Goal: Information Seeking & Learning: Check status

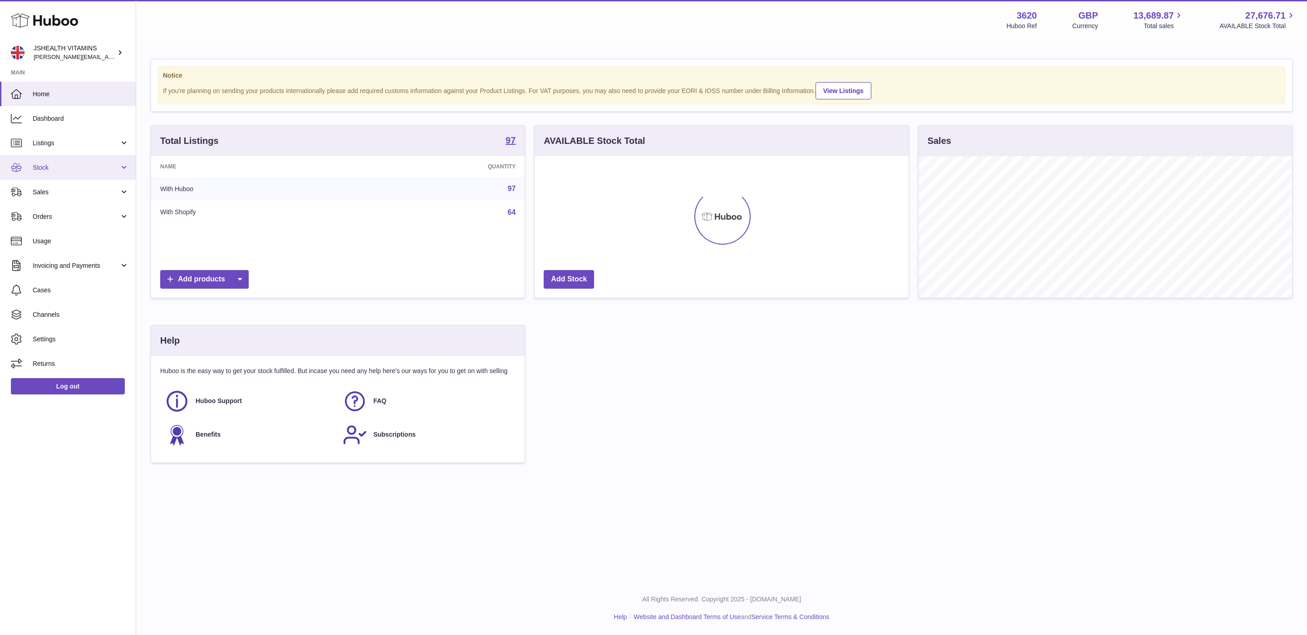
scroll to position [142, 373]
click at [70, 165] on span "Stock" at bounding box center [76, 167] width 87 height 9
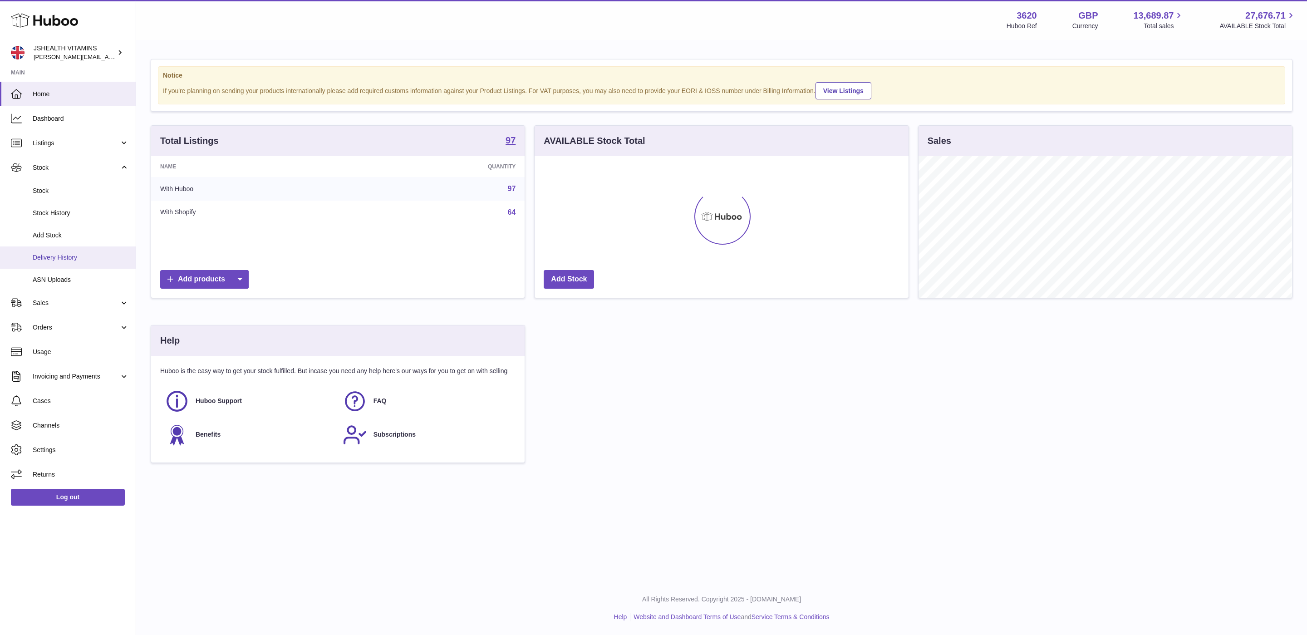
click at [64, 263] on link "Delivery History" at bounding box center [68, 257] width 136 height 22
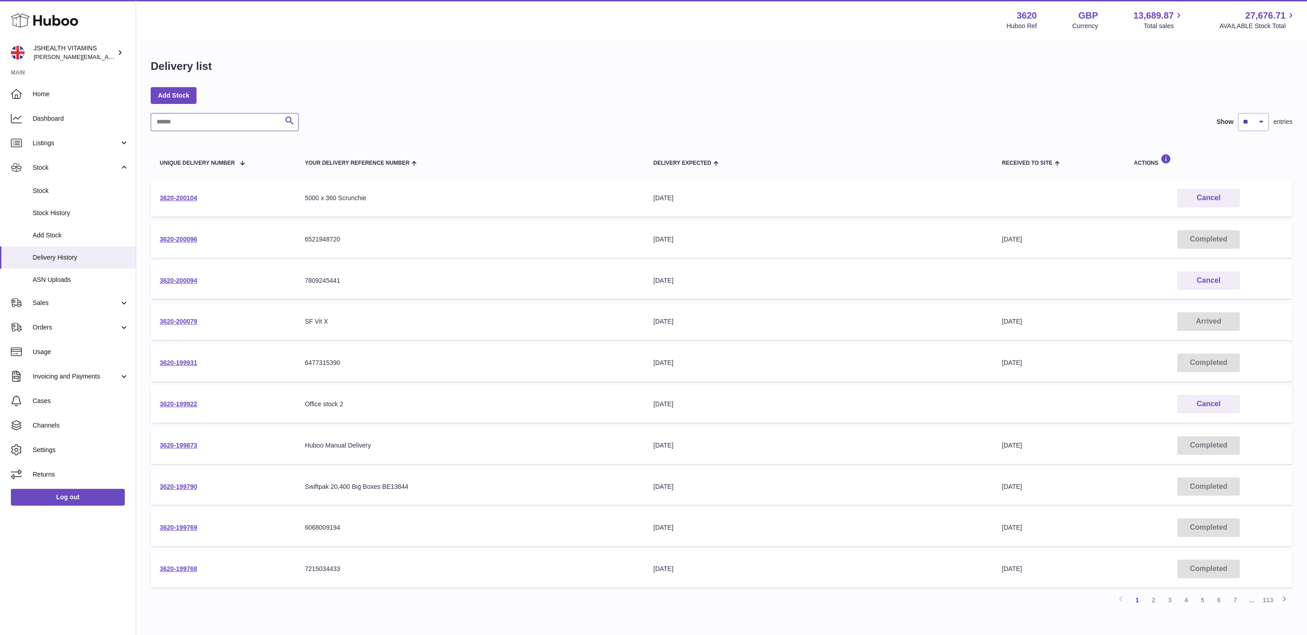
click at [212, 124] on input "text" at bounding box center [225, 122] width 148 height 18
paste input "**********"
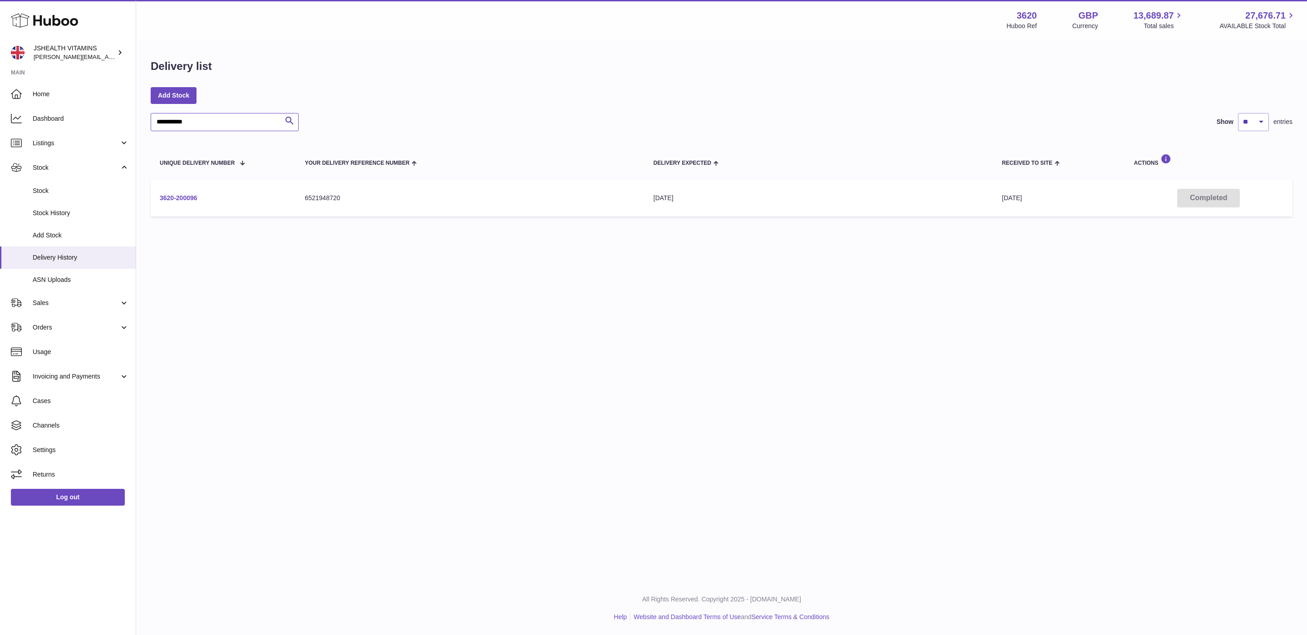
type input "**********"
click at [187, 195] on link "3620-200096" at bounding box center [179, 197] width 38 height 7
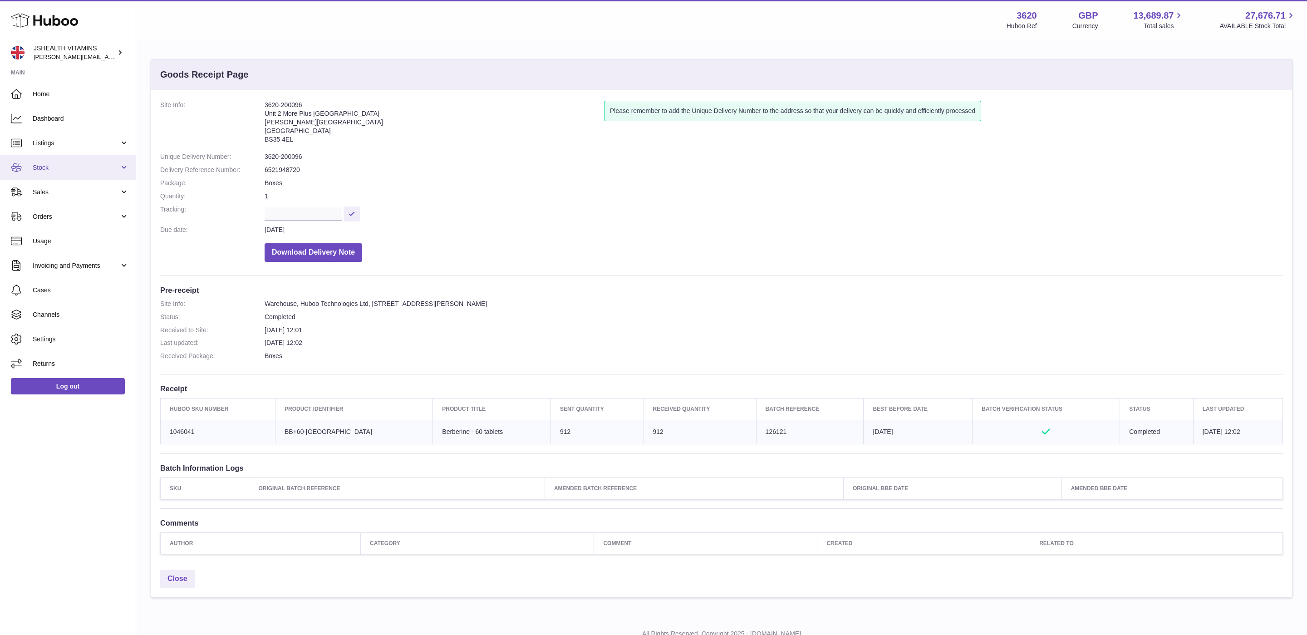
click at [72, 172] on link "Stock" at bounding box center [68, 167] width 136 height 25
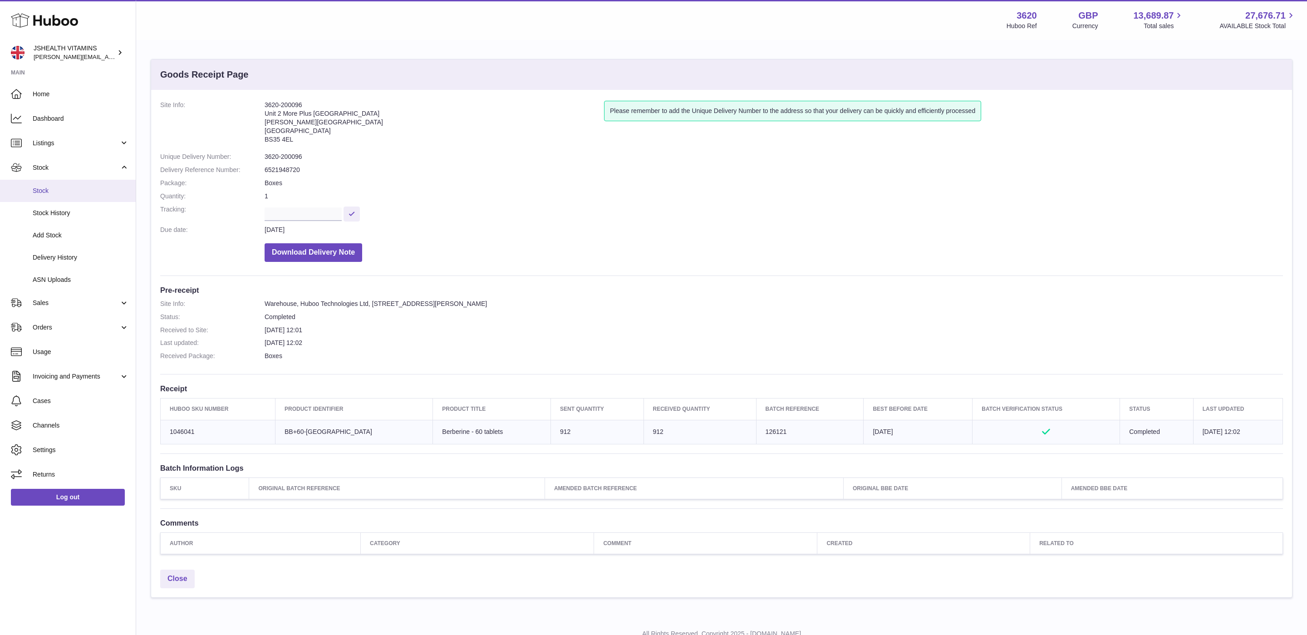
click at [67, 190] on span "Stock" at bounding box center [81, 191] width 96 height 9
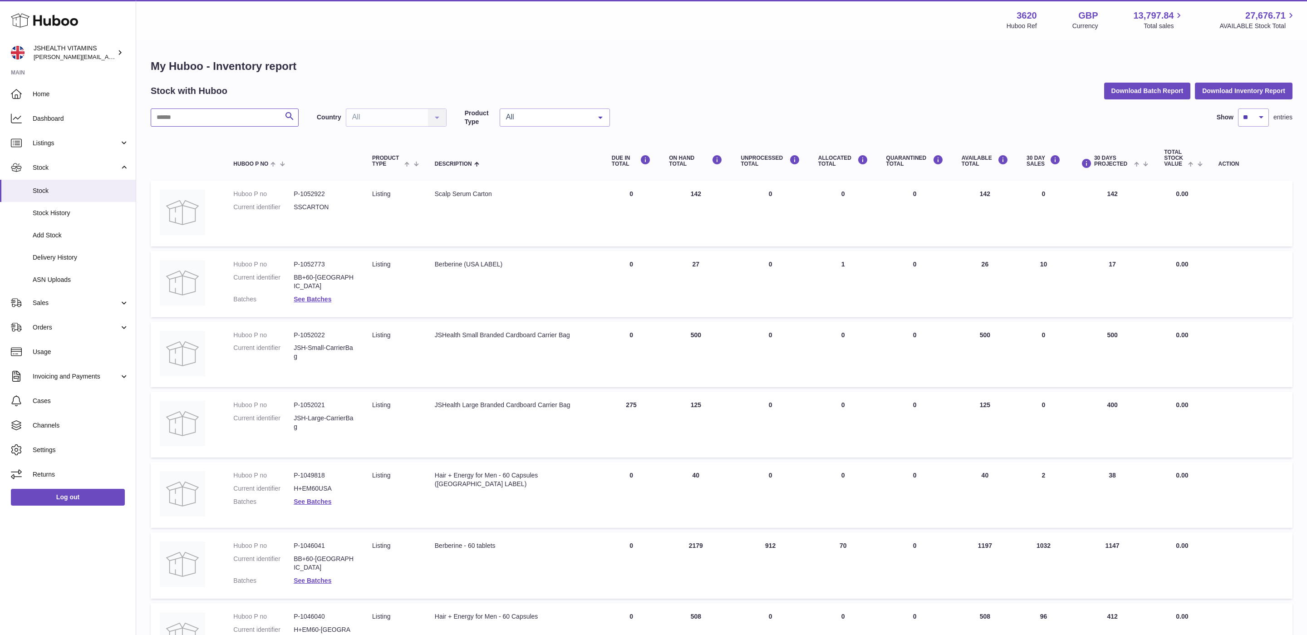
click at [191, 121] on input "text" at bounding box center [225, 117] width 148 height 18
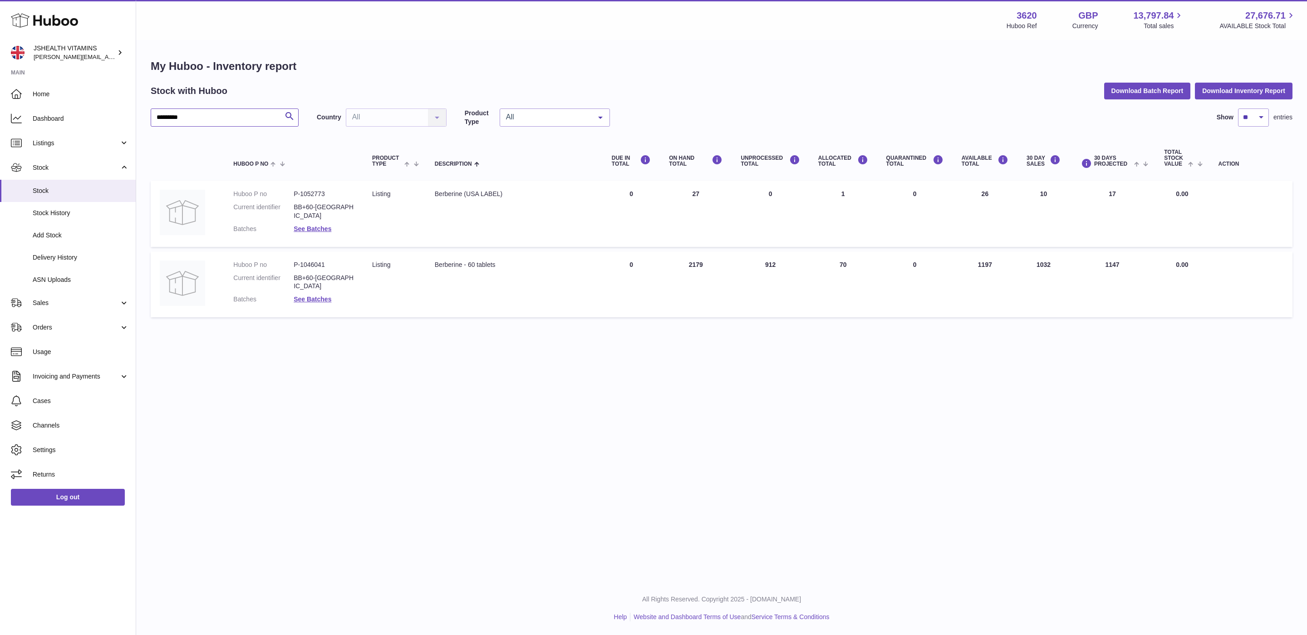
type input "*********"
drag, startPoint x: 995, startPoint y: 261, endPoint x: 969, endPoint y: 261, distance: 26.3
click at [969, 261] on td "AVAILABLE Total 1197" at bounding box center [985, 284] width 65 height 66
click at [304, 295] on link "See Batches" at bounding box center [313, 298] width 38 height 7
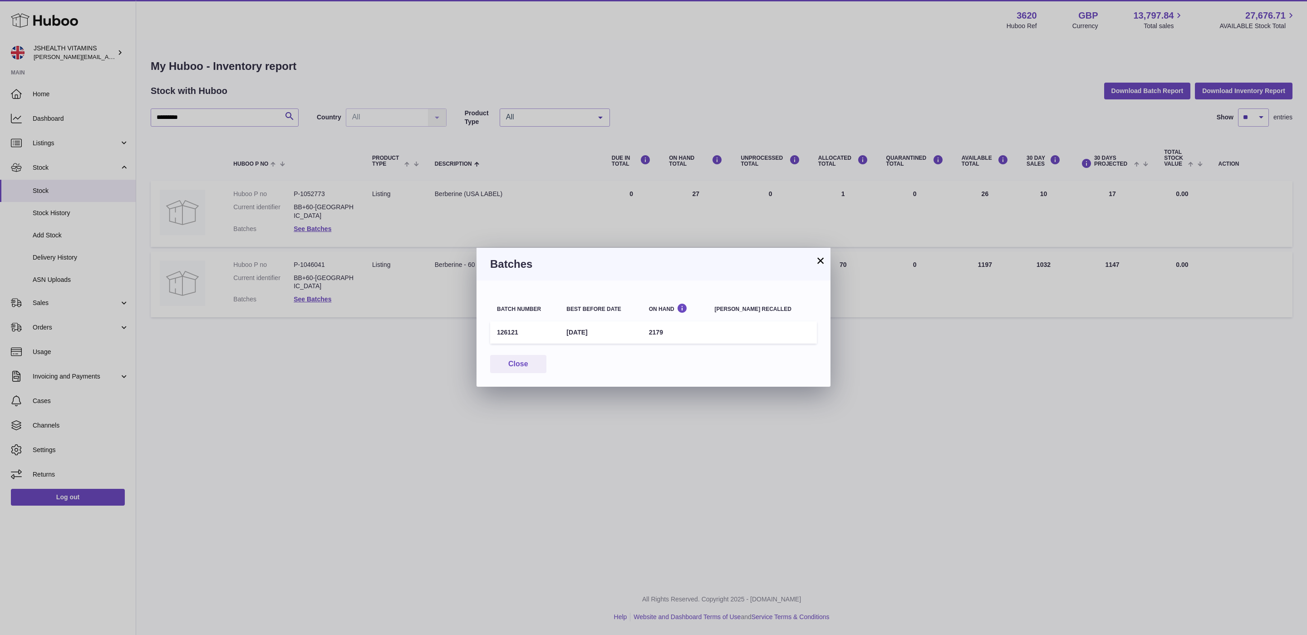
click at [820, 262] on button "×" at bounding box center [820, 260] width 11 height 11
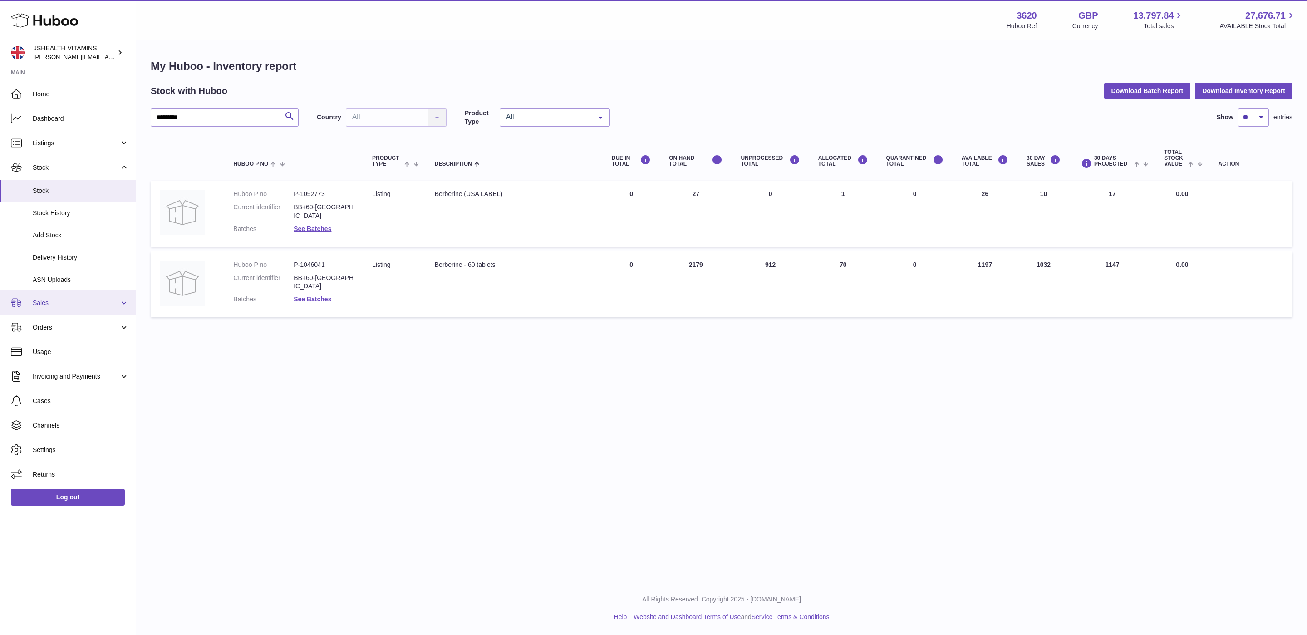
click at [58, 300] on span "Sales" at bounding box center [76, 303] width 87 height 9
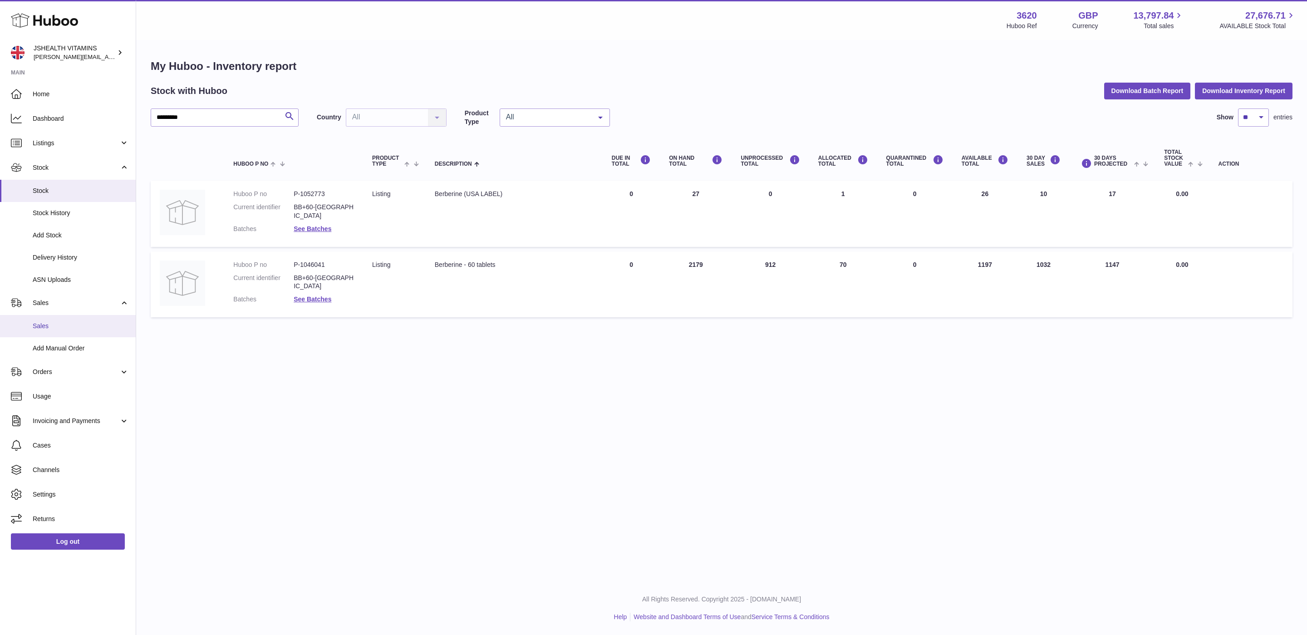
click at [67, 323] on span "Sales" at bounding box center [81, 326] width 96 height 9
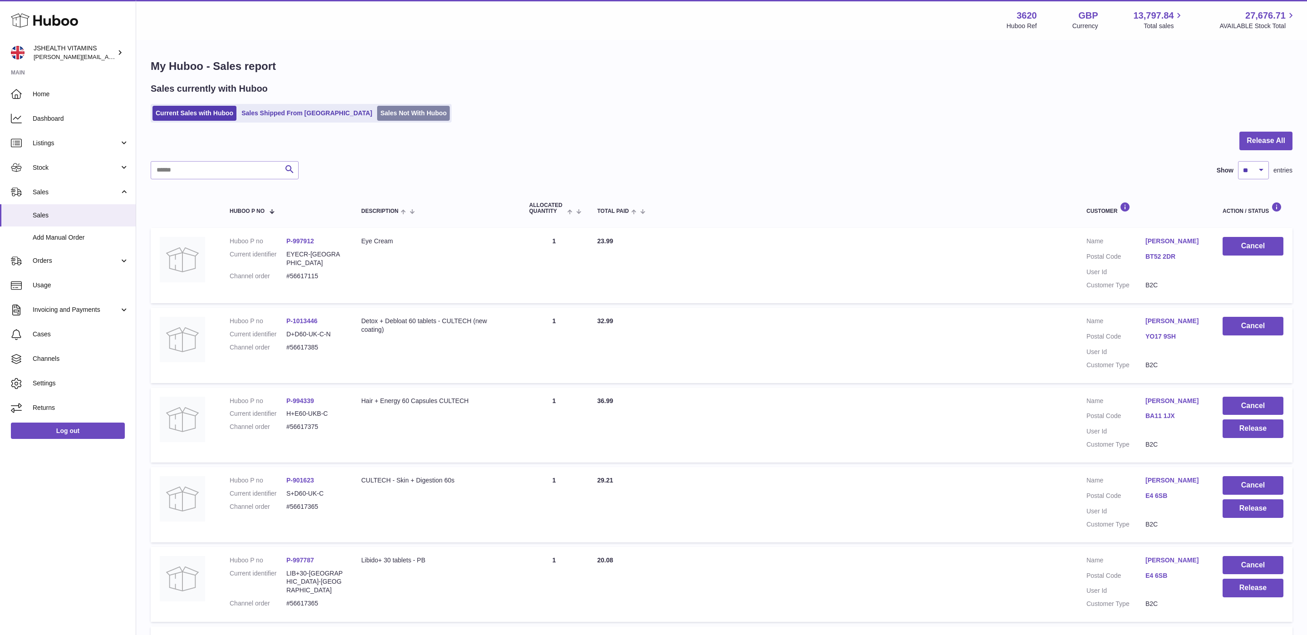
click at [377, 110] on link "Sales Not With Huboo" at bounding box center [413, 113] width 73 height 15
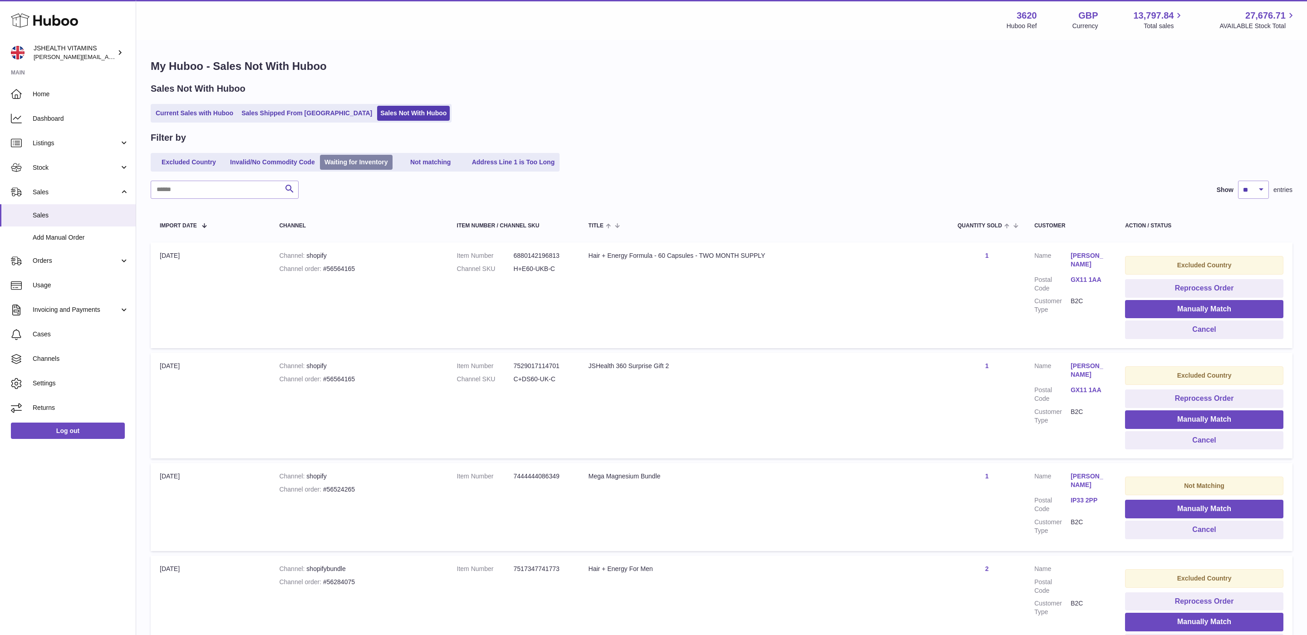
click at [354, 163] on link "Waiting for Inventory" at bounding box center [356, 162] width 73 height 15
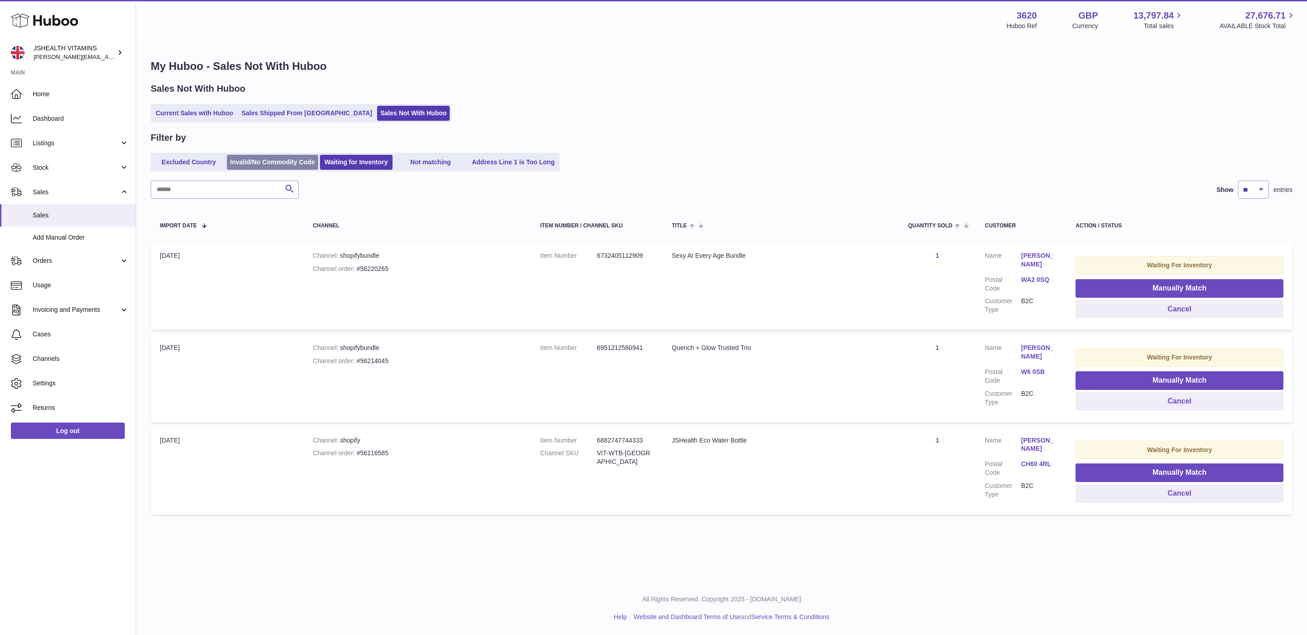
click at [280, 163] on link "Invalid/No Commodity Code" at bounding box center [272, 162] width 91 height 15
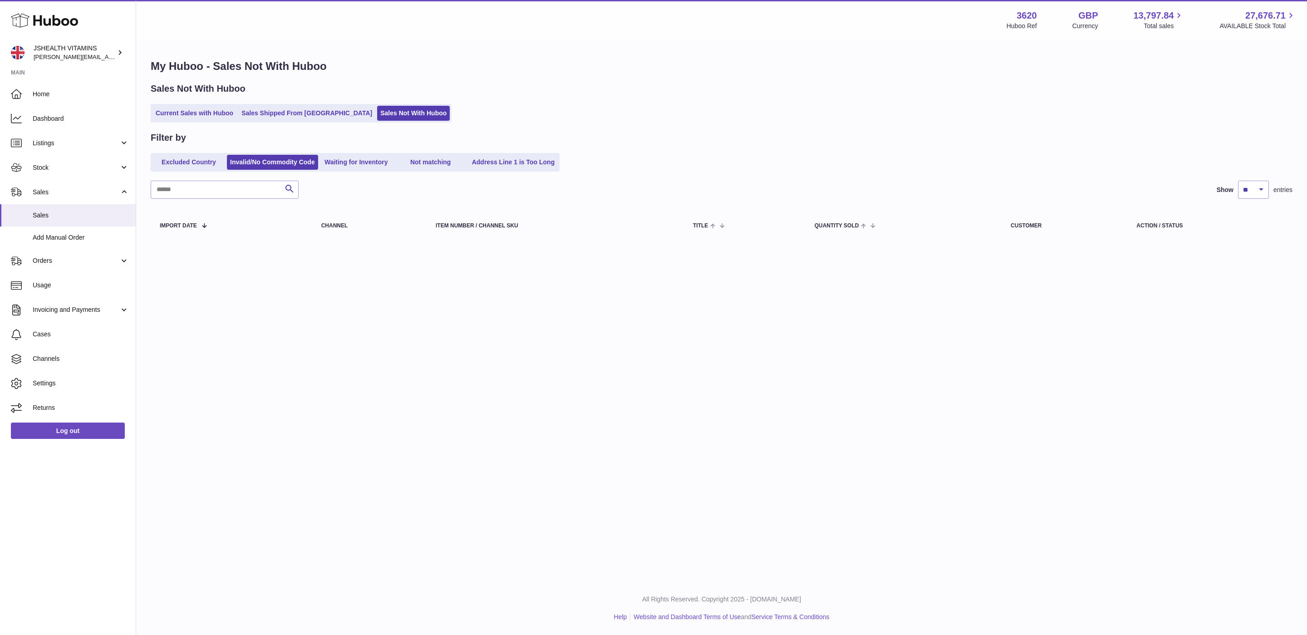
click at [512, 157] on link "Address Line 1 is Too Long" at bounding box center [513, 162] width 89 height 15
click at [435, 163] on link "Not matching" at bounding box center [430, 162] width 73 height 15
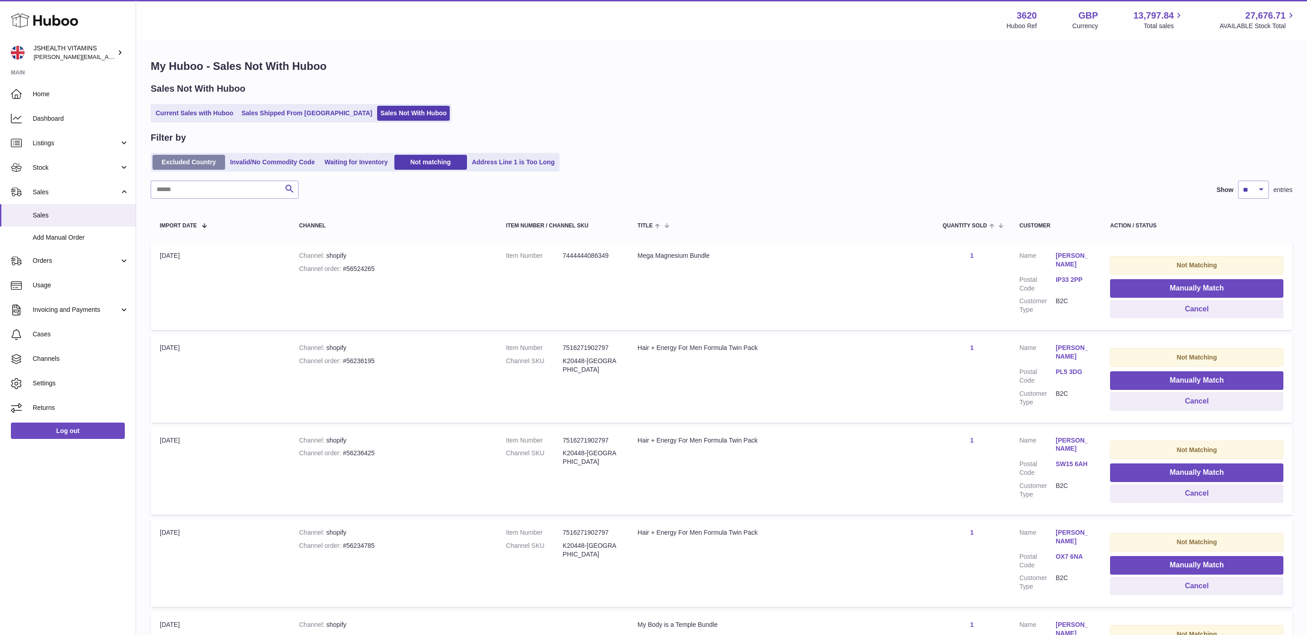
click at [182, 160] on link "Excluded Country" at bounding box center [188, 162] width 73 height 15
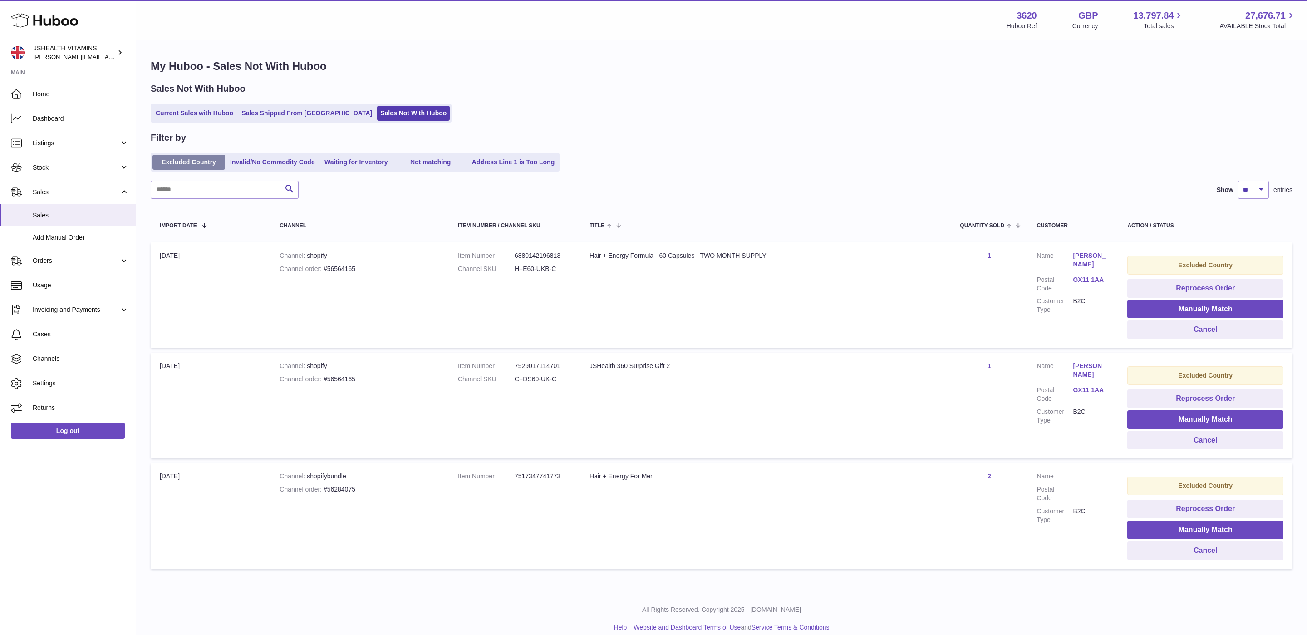
scroll to position [9, 0]
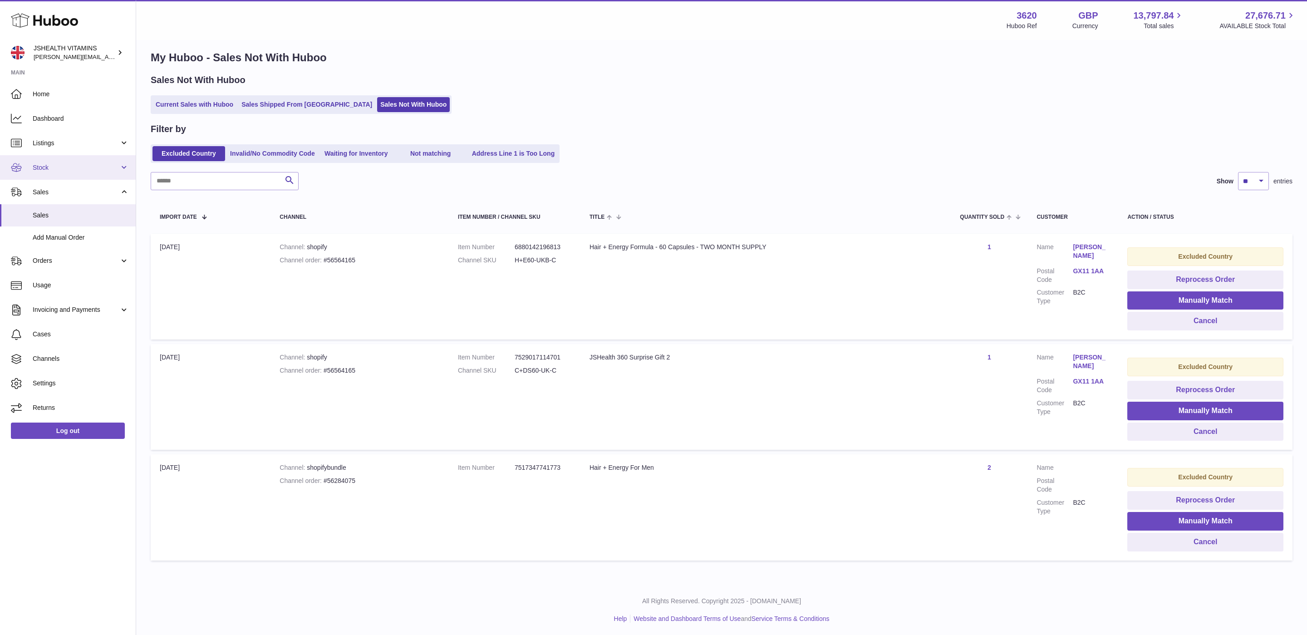
click at [70, 171] on span "Stock" at bounding box center [76, 167] width 87 height 9
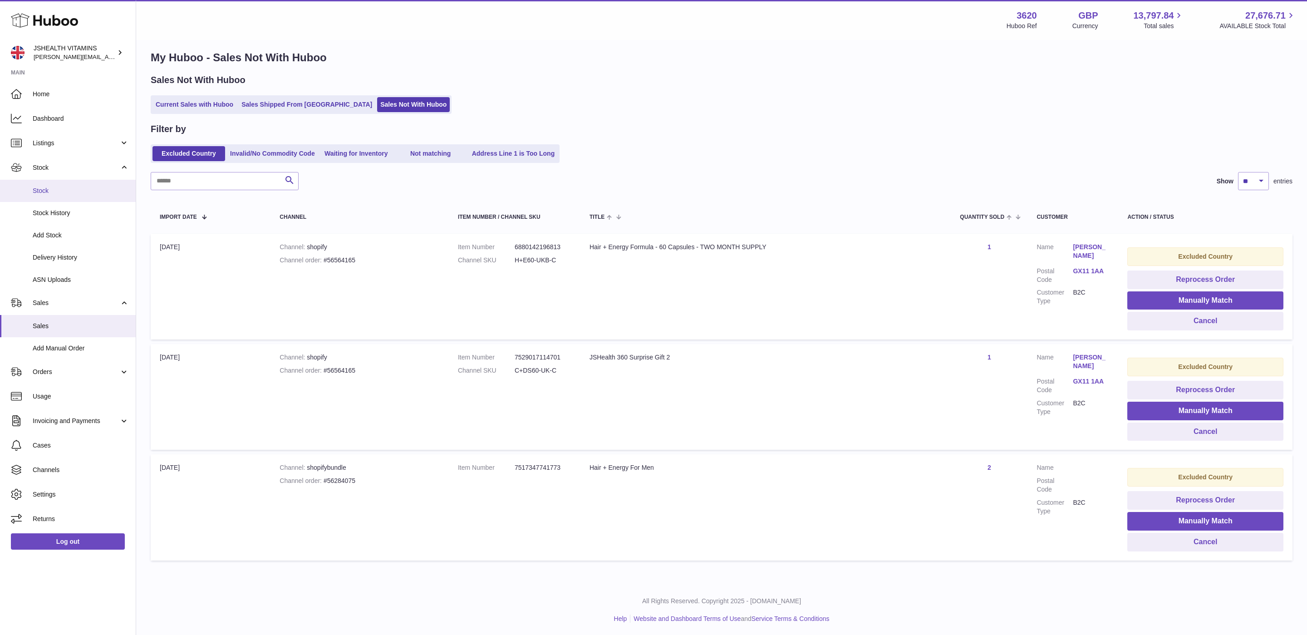
click at [68, 189] on span "Stock" at bounding box center [81, 191] width 96 height 9
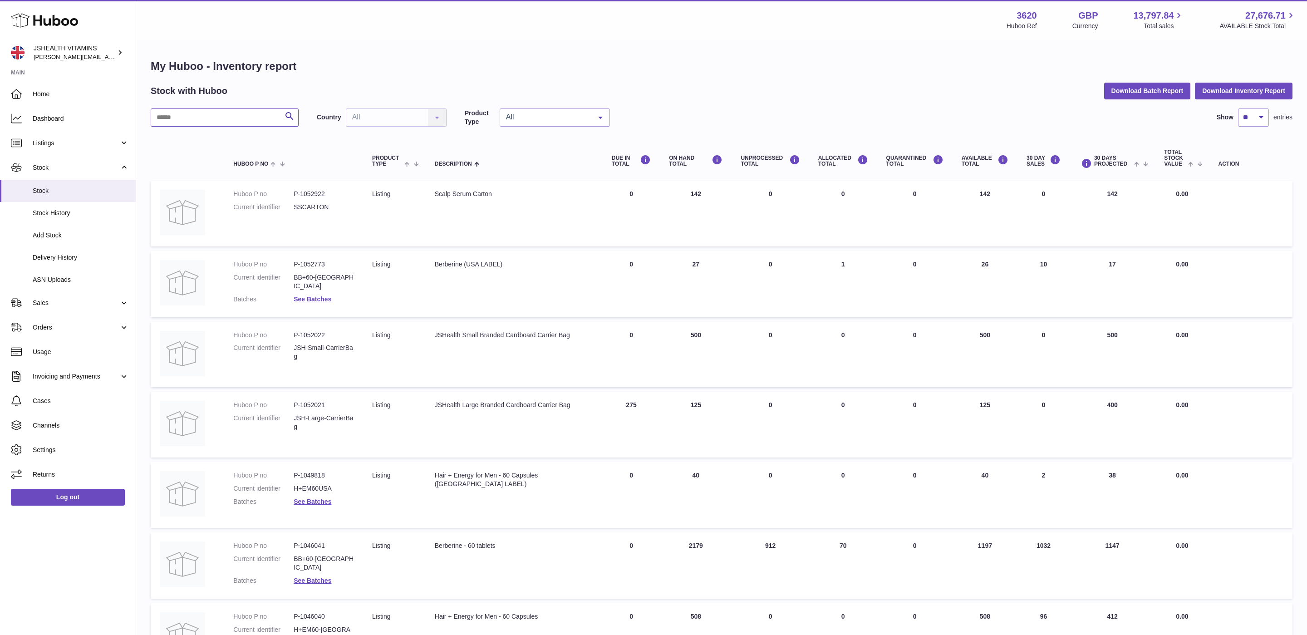
click at [182, 118] on input "text" at bounding box center [225, 117] width 148 height 18
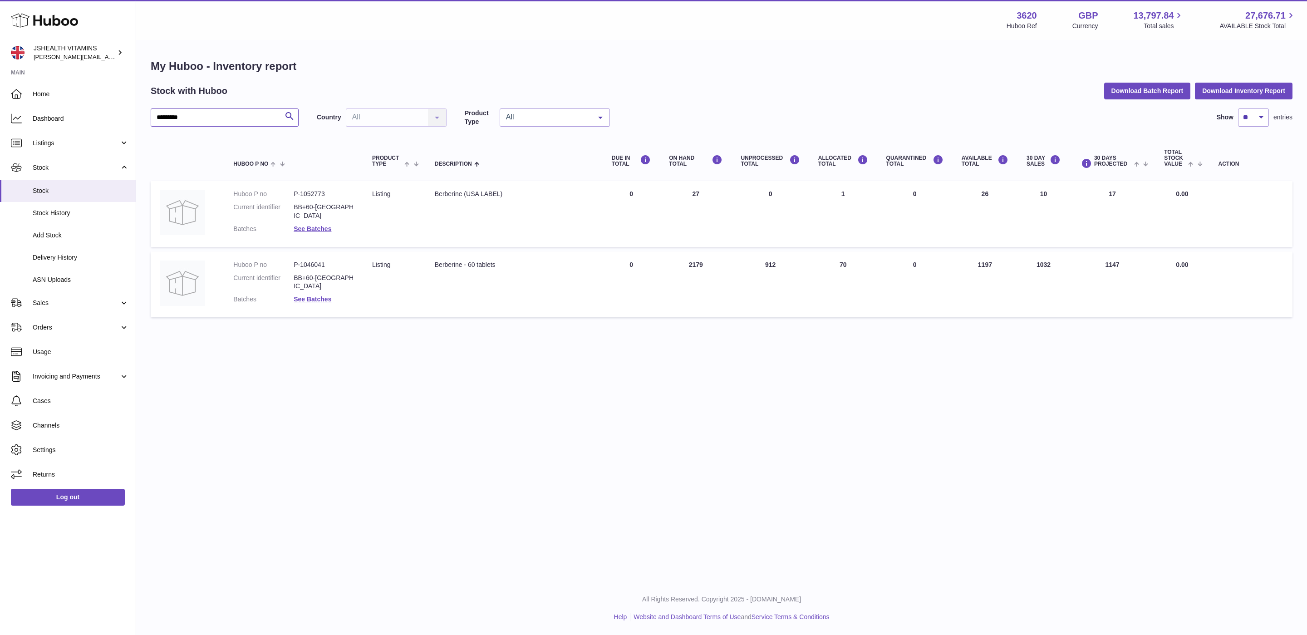
type input "*********"
drag, startPoint x: 779, startPoint y: 265, endPoint x: 760, endPoint y: 265, distance: 18.6
click at [760, 265] on td "UNPROCESSED Total 912" at bounding box center [770, 284] width 77 height 66
click at [759, 265] on td "UNPROCESSED Total 912" at bounding box center [770, 284] width 77 height 66
